Goal: Information Seeking & Learning: Learn about a topic

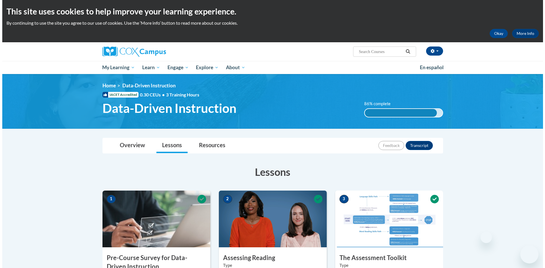
scroll to position [454, 0]
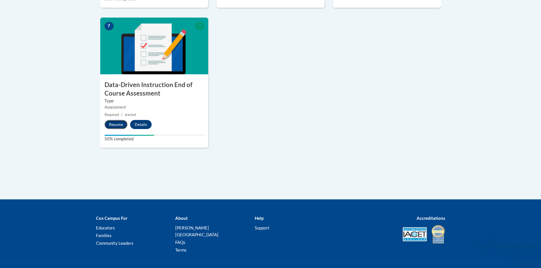
click at [122, 128] on button "Resume" at bounding box center [115, 124] width 23 height 9
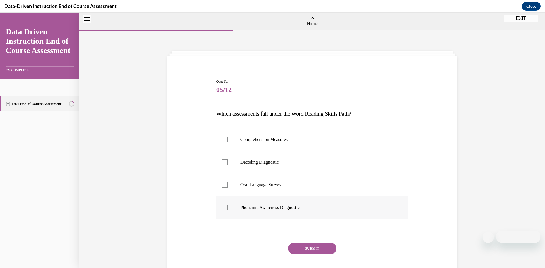
scroll to position [18, 0]
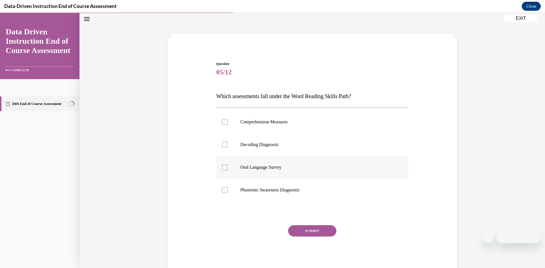
drag, startPoint x: 304, startPoint y: 168, endPoint x: 306, endPoint y: 172, distance: 3.9
click at [304, 168] on p "Oral Language Survey" at bounding box center [318, 168] width 154 height 6
click at [228, 168] on input "Oral Language Survey" at bounding box center [225, 168] width 6 height 6
checkbox input "true"
click at [311, 189] on p "Phonemic Awareness Diagnostic" at bounding box center [318, 190] width 154 height 6
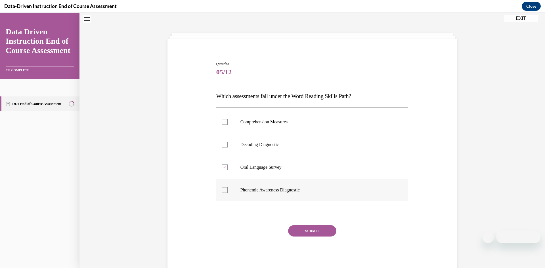
click at [228, 189] on input "Phonemic Awareness Diagnostic" at bounding box center [225, 190] width 6 height 6
checkbox input "true"
click at [306, 139] on label "Decoding Diagnostic" at bounding box center [312, 144] width 192 height 23
click at [228, 142] on input "Decoding Diagnostic" at bounding box center [225, 145] width 6 height 6
checkbox input "true"
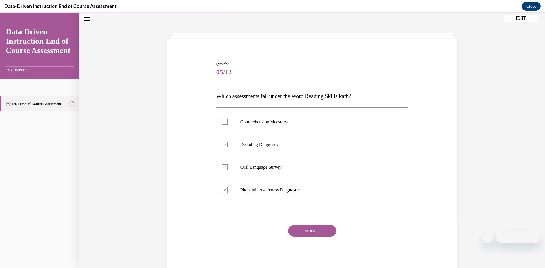
click at [322, 229] on button "SUBMIT" at bounding box center [312, 230] width 48 height 11
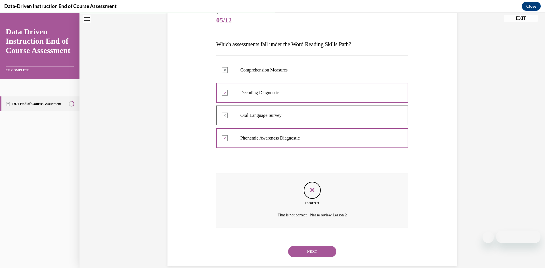
scroll to position [79, 0]
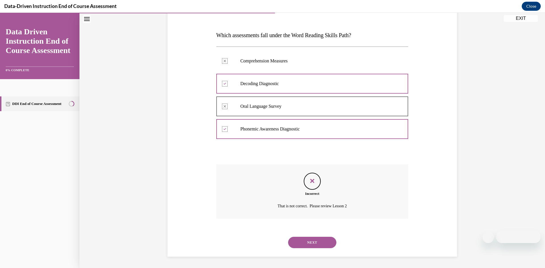
click at [307, 245] on button "NEXT" at bounding box center [312, 242] width 48 height 11
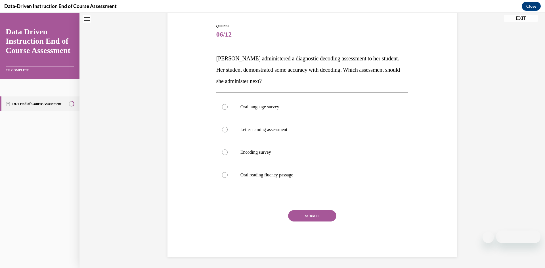
scroll to position [55, 0]
drag, startPoint x: 326, startPoint y: 110, endPoint x: 324, endPoint y: 120, distance: 10.1
click at [326, 111] on label "Oral language survey" at bounding box center [312, 107] width 192 height 23
click at [228, 110] on input "Oral language survey" at bounding box center [225, 107] width 6 height 6
radio input "true"
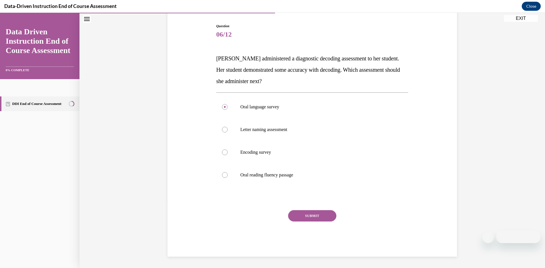
click at [319, 216] on button "SUBMIT" at bounding box center [312, 215] width 48 height 11
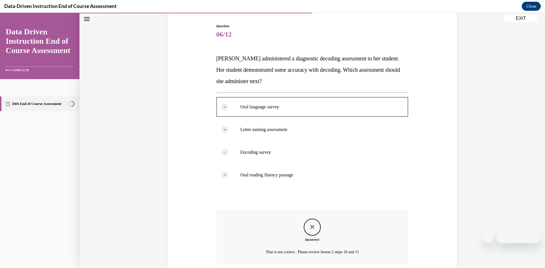
scroll to position [101, 0]
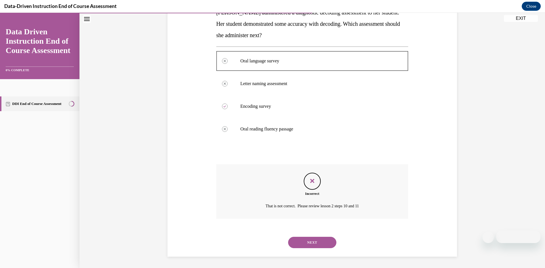
click at [318, 247] on button "NEXT" at bounding box center [312, 242] width 48 height 11
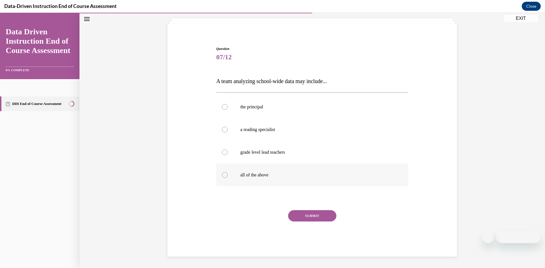
click at [313, 177] on p "all of the above" at bounding box center [318, 175] width 154 height 6
click at [228, 177] on input "all of the above" at bounding box center [225, 175] width 6 height 6
radio input "true"
click at [308, 219] on button "SUBMIT" at bounding box center [312, 215] width 48 height 11
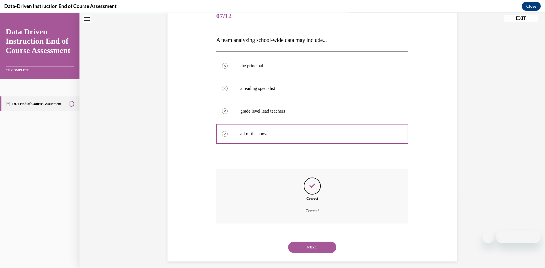
scroll to position [79, 0]
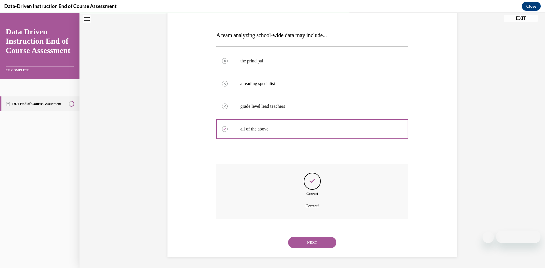
click at [316, 243] on button "NEXT" at bounding box center [312, 242] width 48 height 11
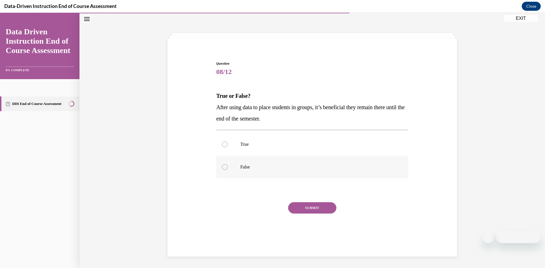
click at [300, 165] on p "False" at bounding box center [318, 167] width 154 height 6
click at [228, 165] on input "False" at bounding box center [225, 167] width 6 height 6
radio input "true"
click at [302, 206] on button "SUBMIT" at bounding box center [312, 207] width 48 height 11
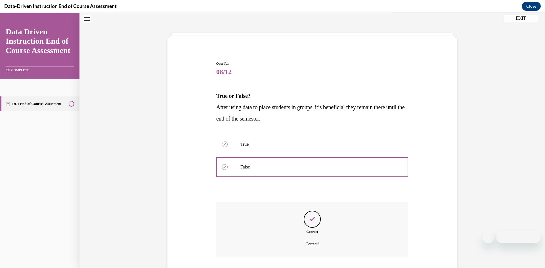
scroll to position [56, 0]
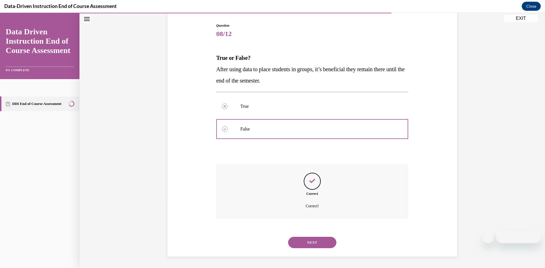
click at [315, 242] on button "NEXT" at bounding box center [312, 242] width 48 height 11
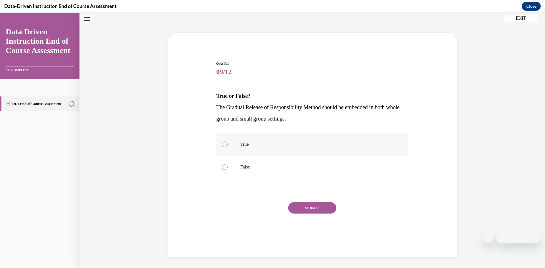
click at [297, 142] on p "True" at bounding box center [318, 145] width 154 height 6
click at [228, 142] on input "True" at bounding box center [225, 145] width 6 height 6
radio input "true"
click at [304, 204] on button "SUBMIT" at bounding box center [312, 207] width 48 height 11
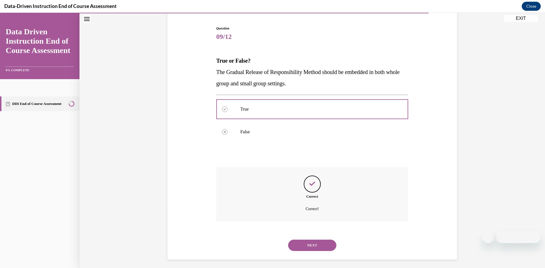
scroll to position [56, 0]
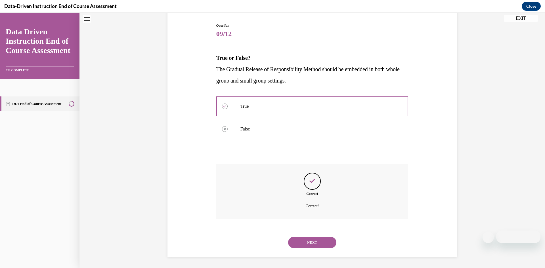
click at [308, 233] on div "NEXT" at bounding box center [312, 242] width 192 height 23
click at [309, 244] on button "NEXT" at bounding box center [312, 242] width 48 height 11
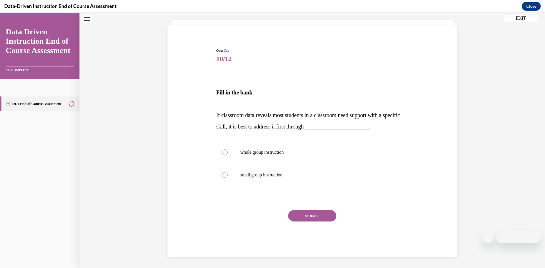
scroll to position [31, 0]
click at [307, 149] on label "whole group instruction" at bounding box center [312, 152] width 192 height 23
click at [228, 150] on input "whole group instruction" at bounding box center [225, 153] width 6 height 6
radio input "true"
click at [310, 216] on button "SUBMIT" at bounding box center [312, 215] width 48 height 11
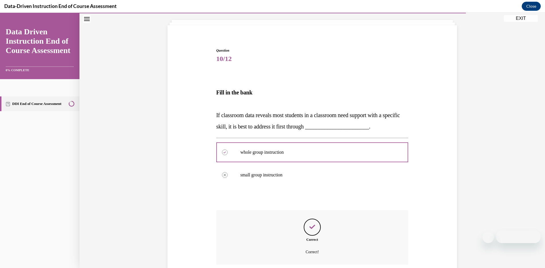
scroll to position [77, 0]
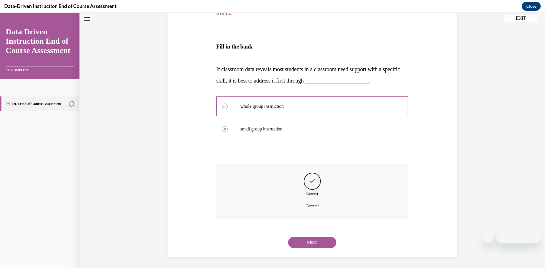
click at [324, 244] on button "NEXT" at bounding box center [312, 242] width 48 height 11
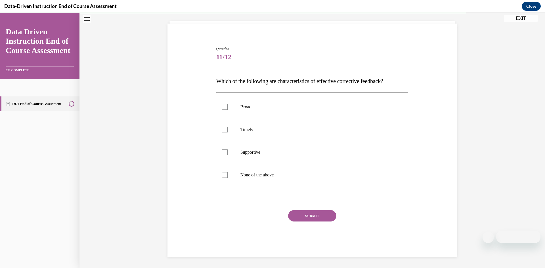
scroll to position [33, 0]
click at [283, 127] on p "Timely" at bounding box center [318, 130] width 154 height 6
click at [228, 127] on input "Timely" at bounding box center [225, 130] width 6 height 6
checkbox input "true"
click at [285, 152] on p "Supportive" at bounding box center [318, 153] width 154 height 6
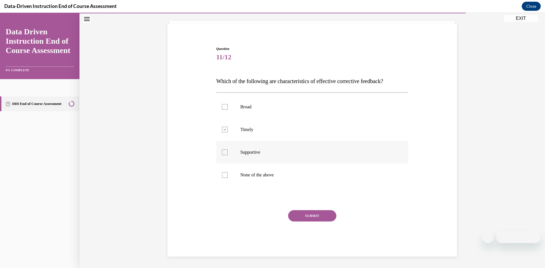
click at [228, 152] on input "Supportive" at bounding box center [225, 153] width 6 height 6
checkbox input "true"
click at [308, 214] on button "SUBMIT" at bounding box center [312, 215] width 48 height 11
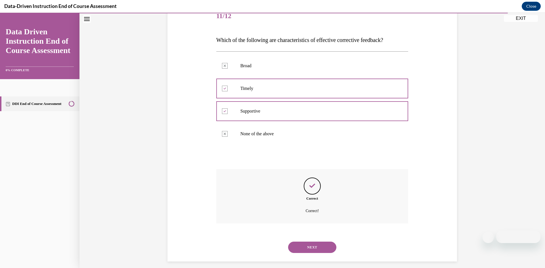
scroll to position [79, 0]
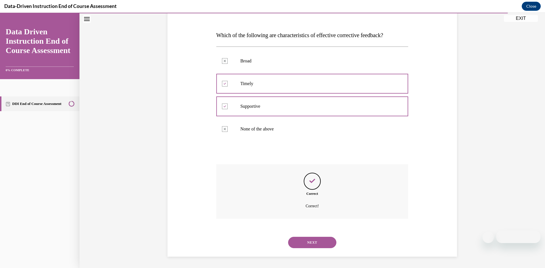
click at [325, 243] on button "NEXT" at bounding box center [312, 242] width 48 height 11
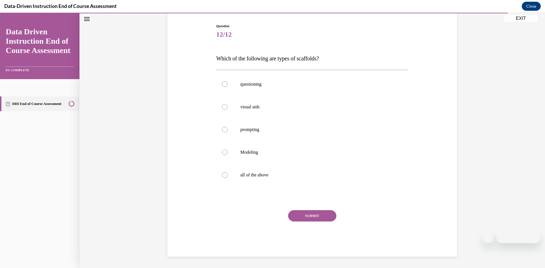
scroll to position [55, 0]
click at [256, 89] on label "questioning" at bounding box center [312, 84] width 192 height 23
click at [228, 87] on input "questioning" at bounding box center [225, 84] width 6 height 6
radio input "true"
click at [254, 103] on label "visual aids" at bounding box center [312, 107] width 192 height 23
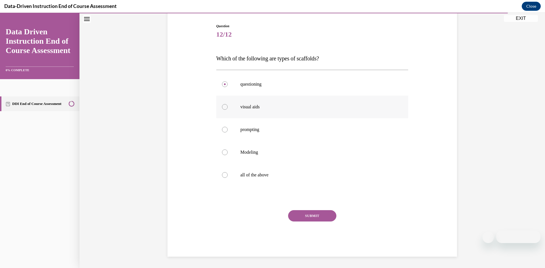
click at [228, 104] on input "visual aids" at bounding box center [225, 107] width 6 height 6
radio input "true"
click at [288, 179] on label "all of the above" at bounding box center [312, 175] width 192 height 23
click at [228, 178] on input "all of the above" at bounding box center [225, 175] width 6 height 6
radio input "true"
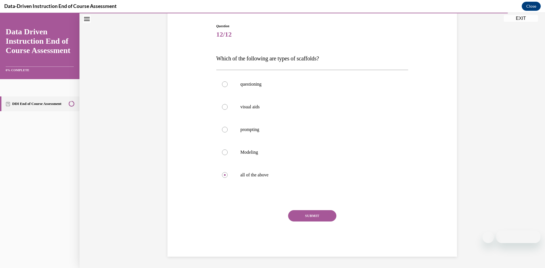
click at [301, 214] on button "SUBMIT" at bounding box center [312, 215] width 48 height 11
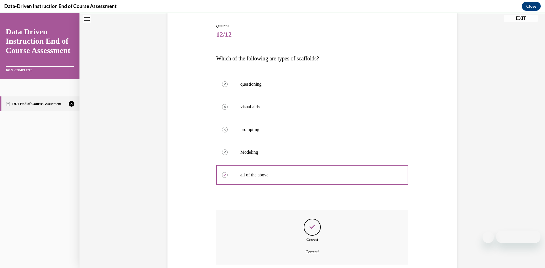
scroll to position [101, 0]
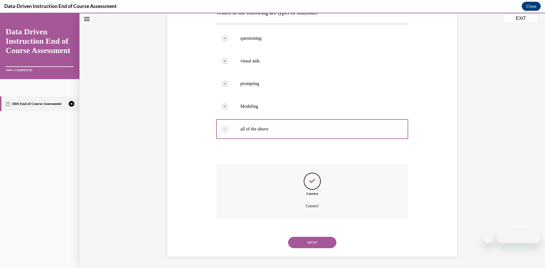
click at [320, 239] on button "NEXT" at bounding box center [312, 242] width 48 height 11
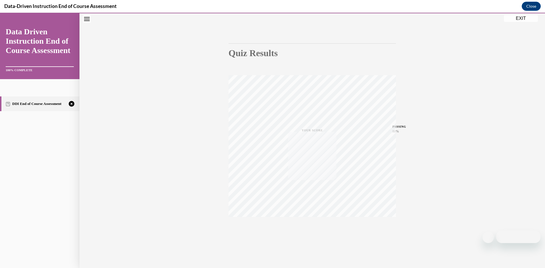
scroll to position [35, 0]
click at [315, 231] on icon "button" at bounding box center [312, 234] width 20 height 6
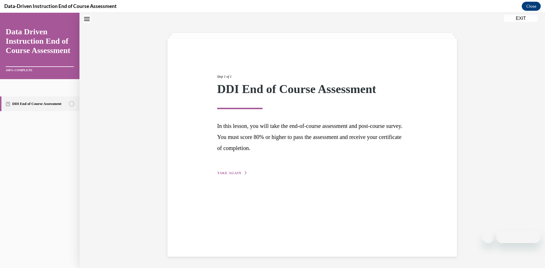
scroll to position [18, 0]
click at [242, 165] on div "Step 1 of 1 DDI End of Course Assessment In this lesson, you will take the end-…" at bounding box center [312, 118] width 199 height 115
click at [231, 178] on div "Step 1 of 1 DDI End of Course Assessment In this lesson, you will take the end-…" at bounding box center [313, 147] width 290 height 219
click at [232, 174] on span "TAKE AGAIN" at bounding box center [229, 173] width 24 height 4
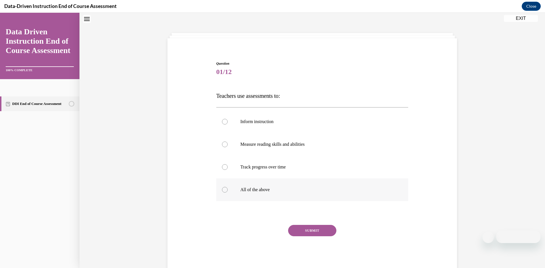
click at [316, 187] on label "All of the above" at bounding box center [312, 190] width 192 height 23
click at [228, 187] on input "All of the above" at bounding box center [225, 190] width 6 height 6
radio input "true"
click at [312, 232] on button "SUBMIT" at bounding box center [312, 230] width 48 height 11
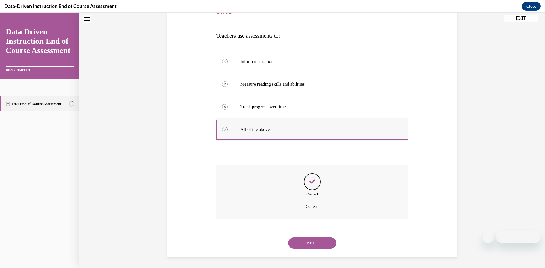
scroll to position [79, 0]
click at [302, 239] on button "NEXT" at bounding box center [312, 242] width 48 height 11
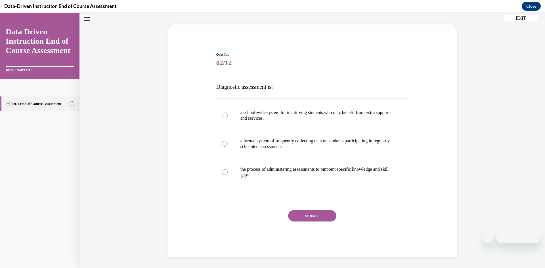
scroll to position [27, 0]
